Goal: Transaction & Acquisition: Book appointment/travel/reservation

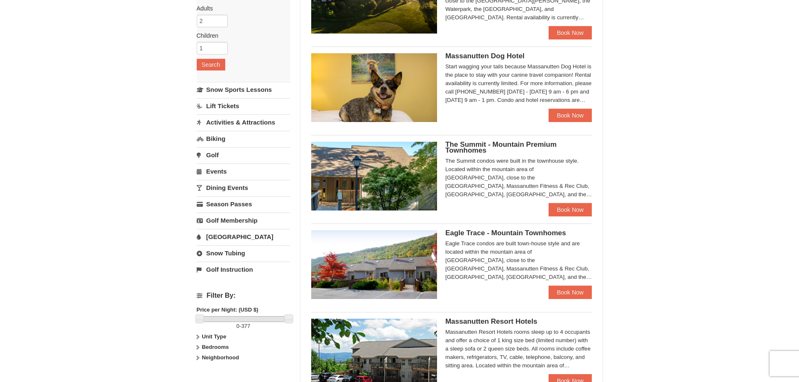
scroll to position [168, 0]
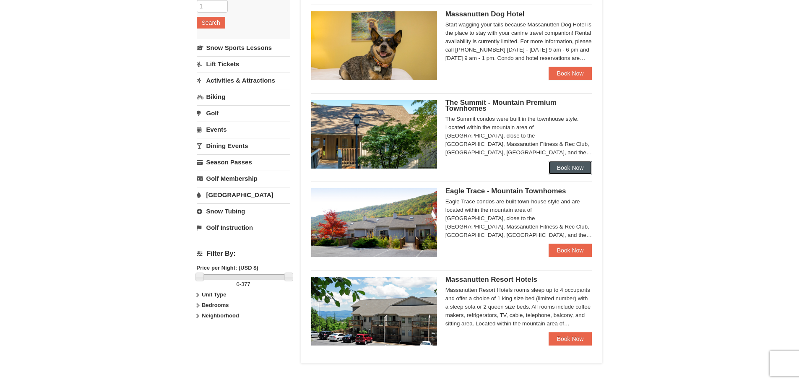
click at [560, 163] on link "Book Now" at bounding box center [570, 167] width 44 height 13
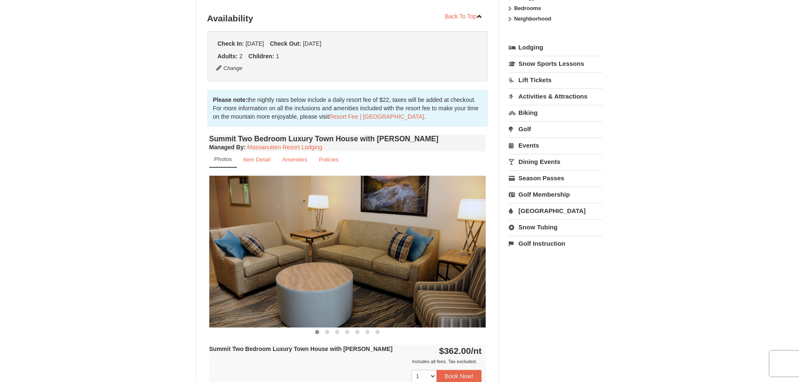
scroll to position [210, 0]
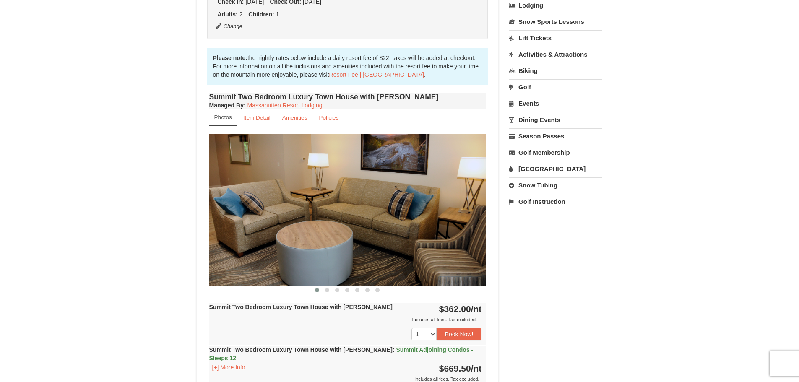
click at [453, 217] on img at bounding box center [347, 209] width 277 height 151
drag, startPoint x: 497, startPoint y: 222, endPoint x: 484, endPoint y: 224, distance: 13.2
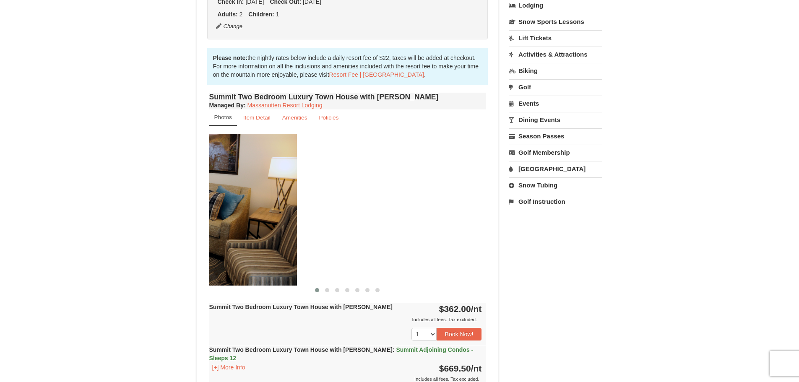
drag, startPoint x: 465, startPoint y: 222, endPoint x: 276, endPoint y: 215, distance: 189.2
click at [276, 215] on img at bounding box center [158, 209] width 277 height 151
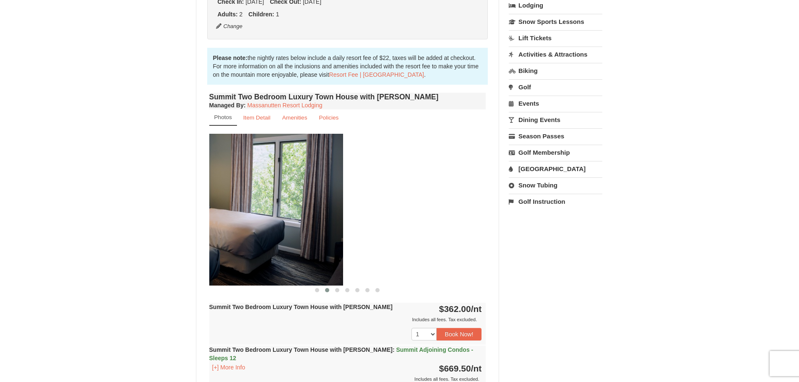
drag, startPoint x: 444, startPoint y: 215, endPoint x: 226, endPoint y: 216, distance: 217.6
click at [226, 216] on img at bounding box center [204, 209] width 277 height 151
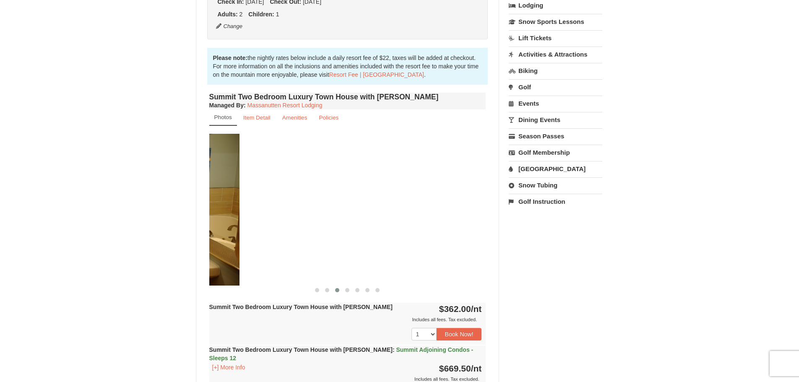
drag, startPoint x: 431, startPoint y: 211, endPoint x: 181, endPoint y: 207, distance: 250.3
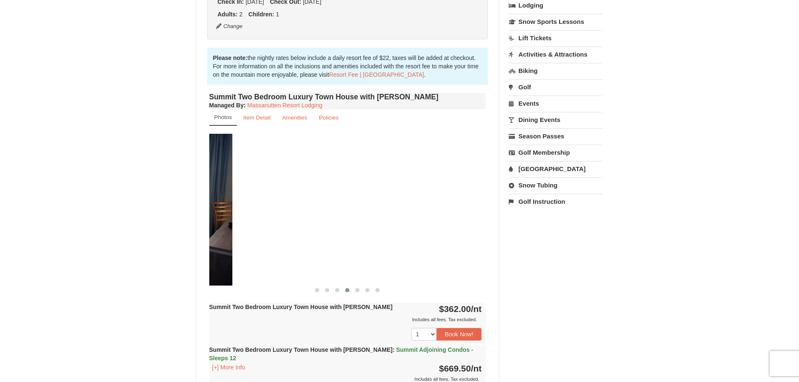
drag, startPoint x: 442, startPoint y: 218, endPoint x: 188, endPoint y: 210, distance: 253.7
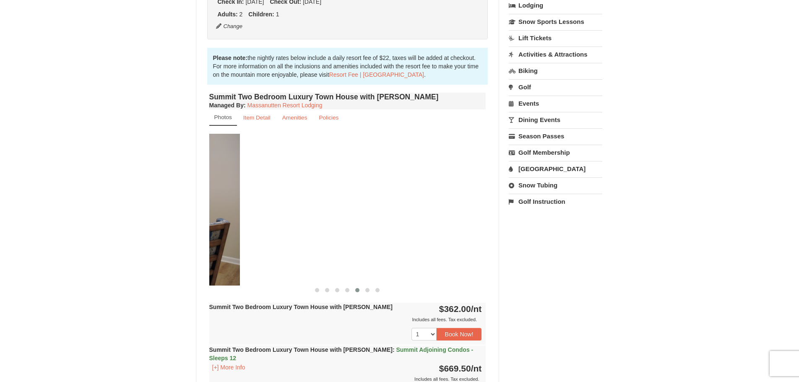
drag, startPoint x: 415, startPoint y: 207, endPoint x: 169, endPoint y: 207, distance: 246.1
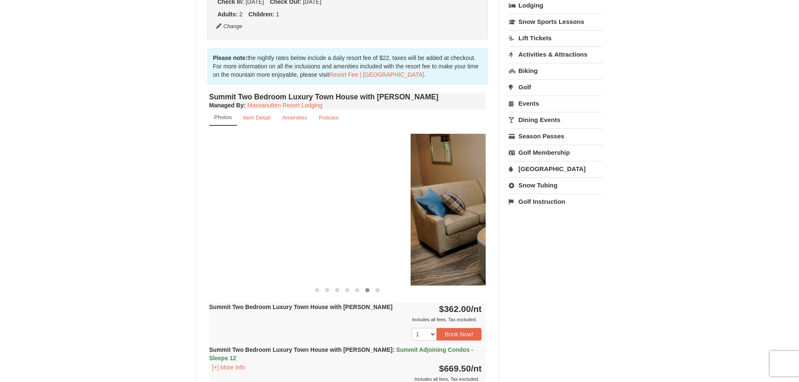
drag, startPoint x: 441, startPoint y: 217, endPoint x: 89, endPoint y: 223, distance: 352.2
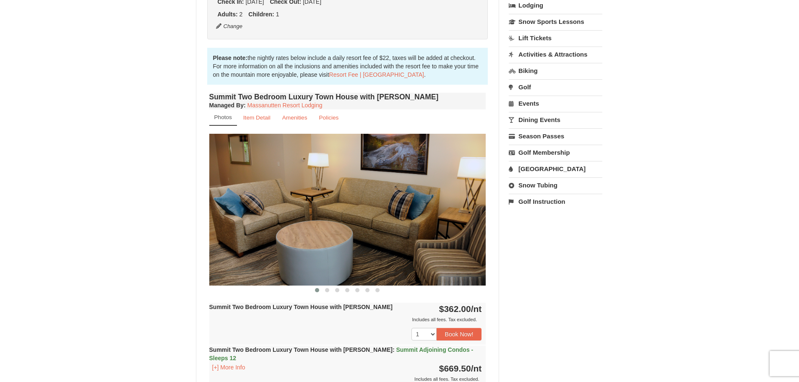
drag, startPoint x: 421, startPoint y: 222, endPoint x: 72, endPoint y: 231, distance: 349.7
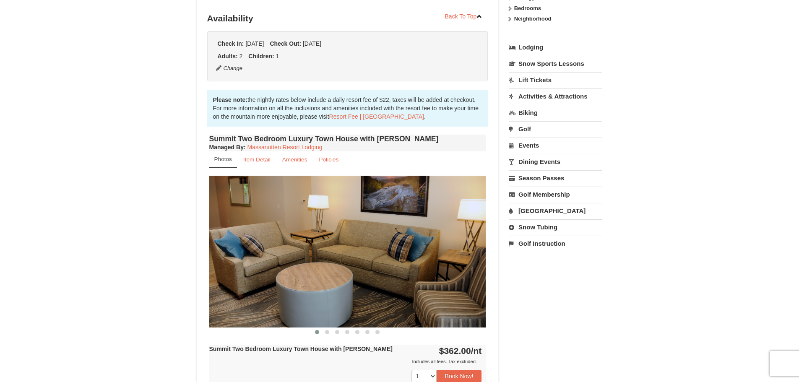
scroll to position [0, 0]
